Goal: Navigation & Orientation: Find specific page/section

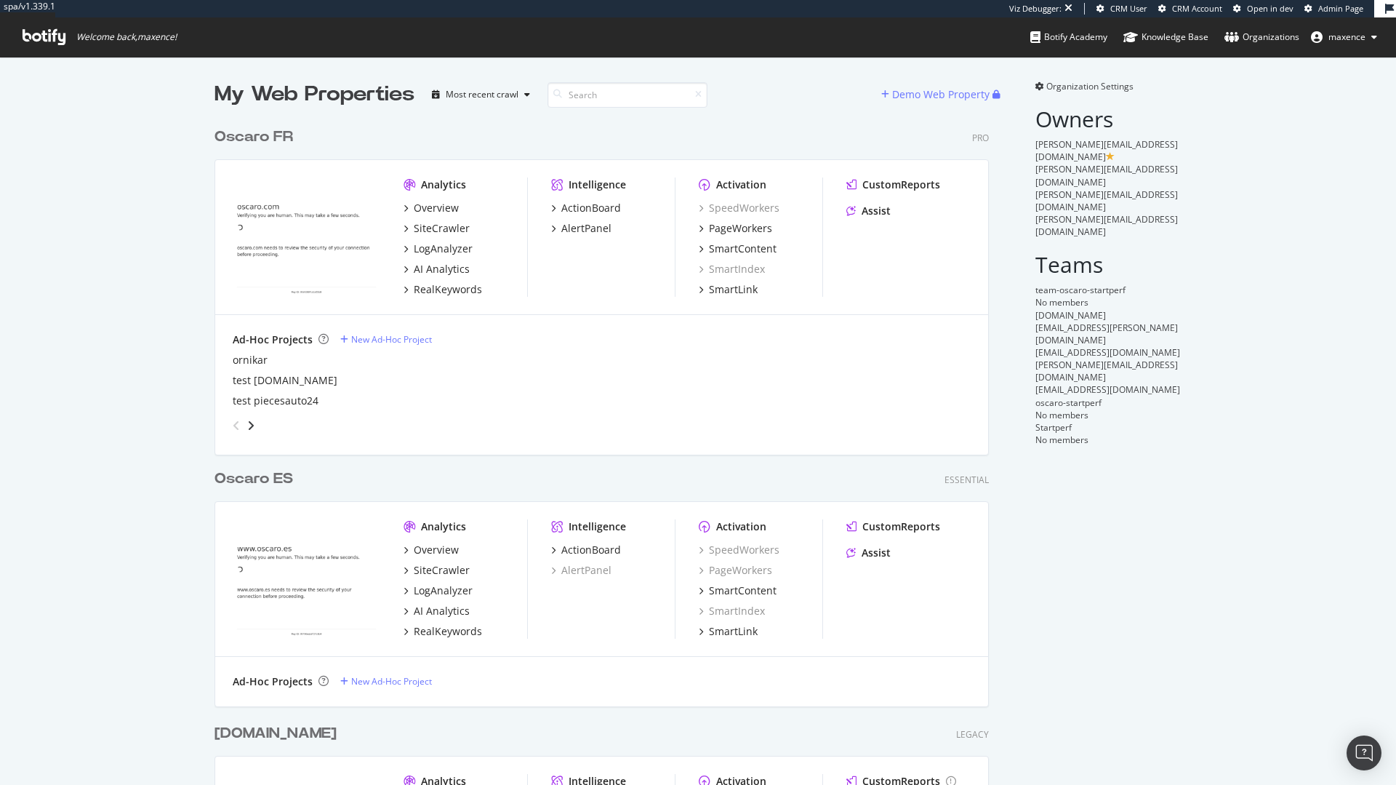
scroll to position [774, 1374]
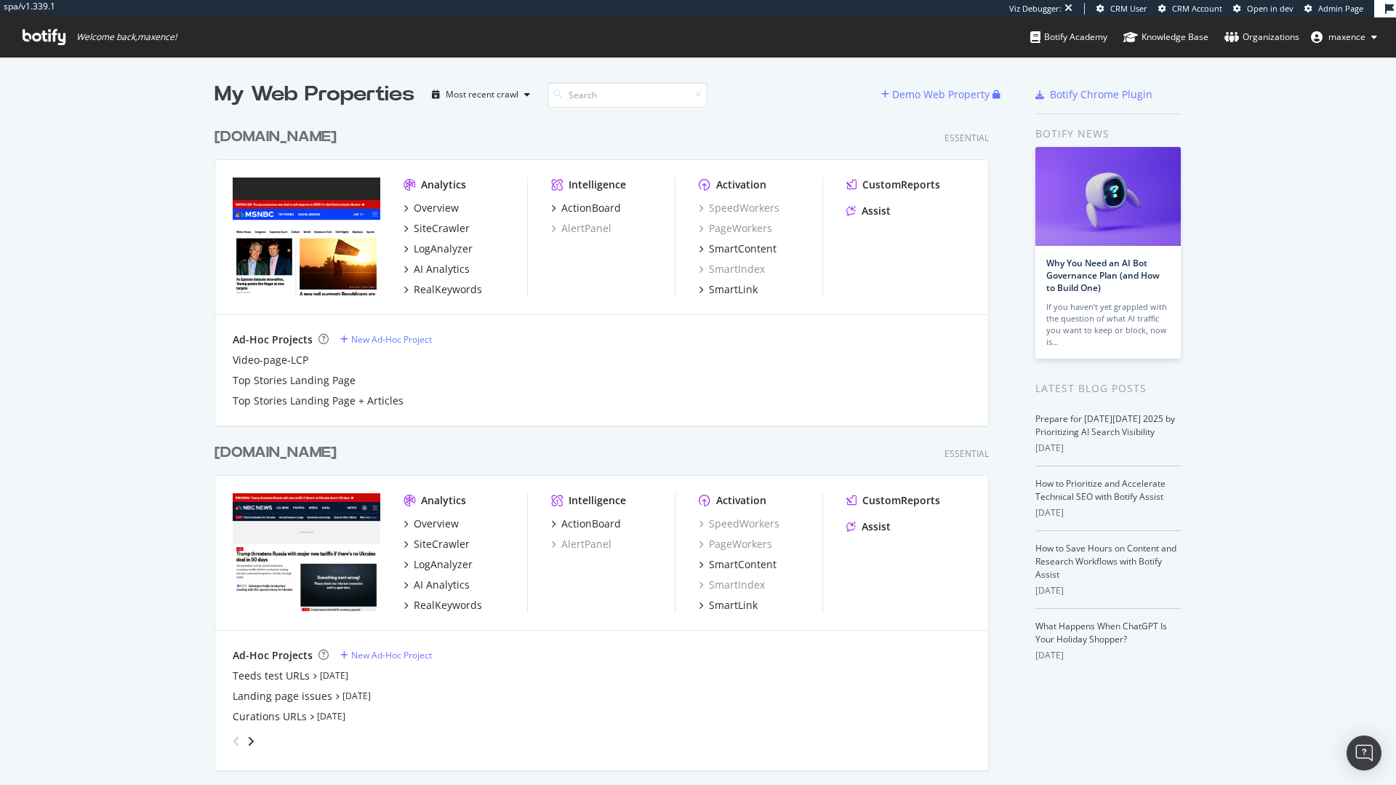
click at [47, 41] on icon at bounding box center [44, 37] width 43 height 16
